Goal: Task Accomplishment & Management: Manage account settings

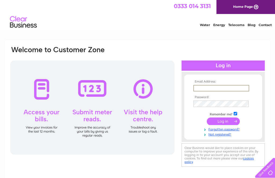
type input "Joanne.smith78@yahoo.com"
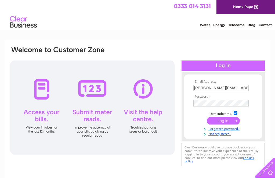
click at [223, 121] on input "submit" at bounding box center [222, 121] width 33 height 8
click at [224, 120] on input "submit" at bounding box center [222, 121] width 33 height 8
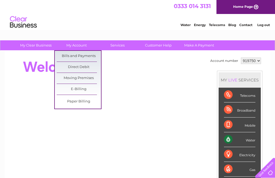
click at [87, 54] on link "Bills and Payments" at bounding box center [79, 56] width 44 height 11
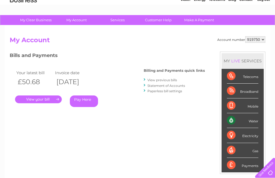
scroll to position [26, 0]
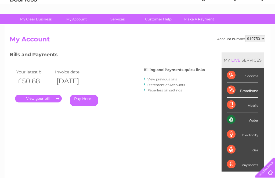
click at [41, 98] on link "." at bounding box center [38, 99] width 47 height 8
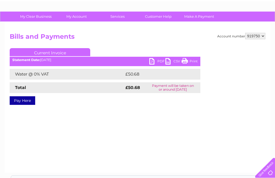
scroll to position [28, 0]
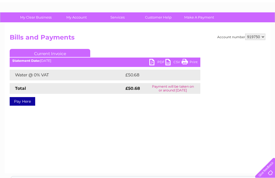
click at [152, 63] on link "PDF" at bounding box center [157, 63] width 16 height 8
